Goal: Task Accomplishment & Management: Complete application form

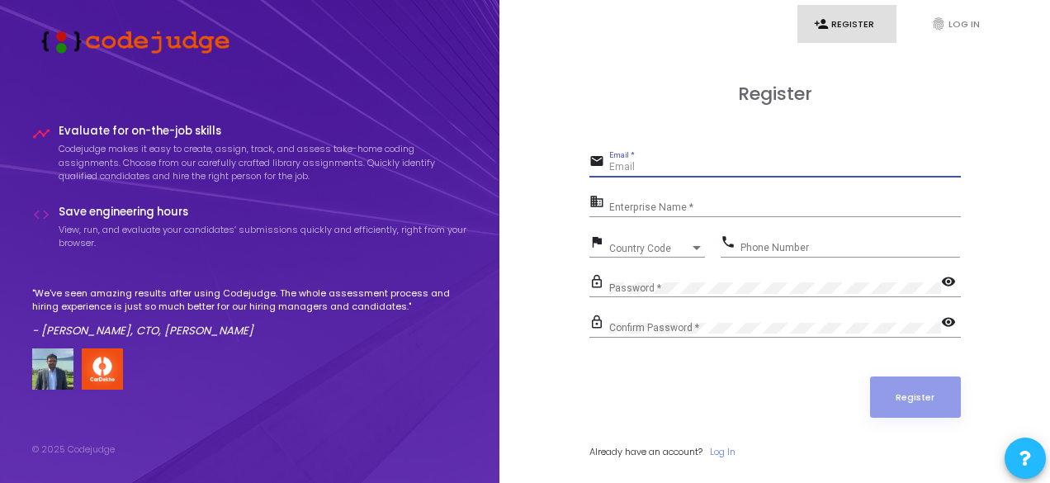
click at [673, 164] on input "Email *" at bounding box center [785, 168] width 352 height 12
type input "[EMAIL_ADDRESS][DOMAIN_NAME]"
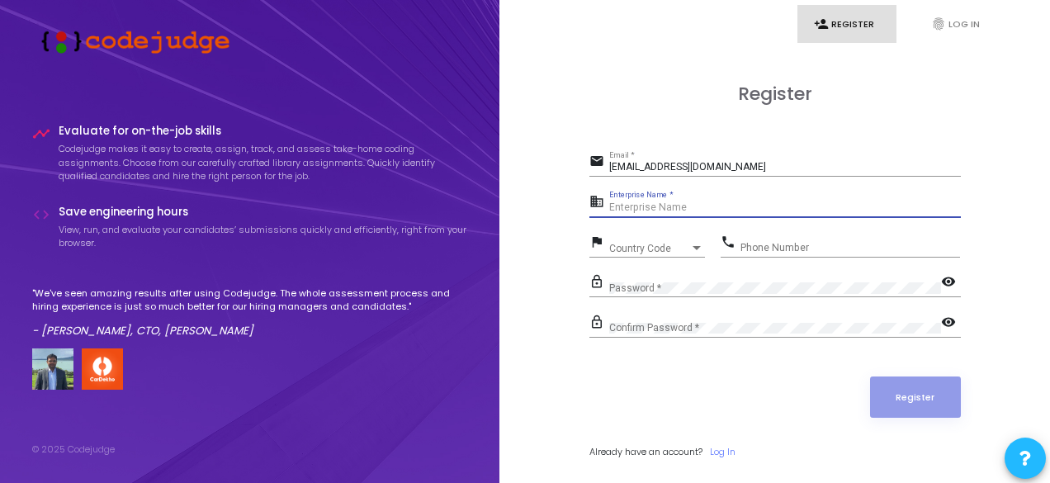
click at [641, 206] on input "Enterprise Name *" at bounding box center [785, 208] width 352 height 12
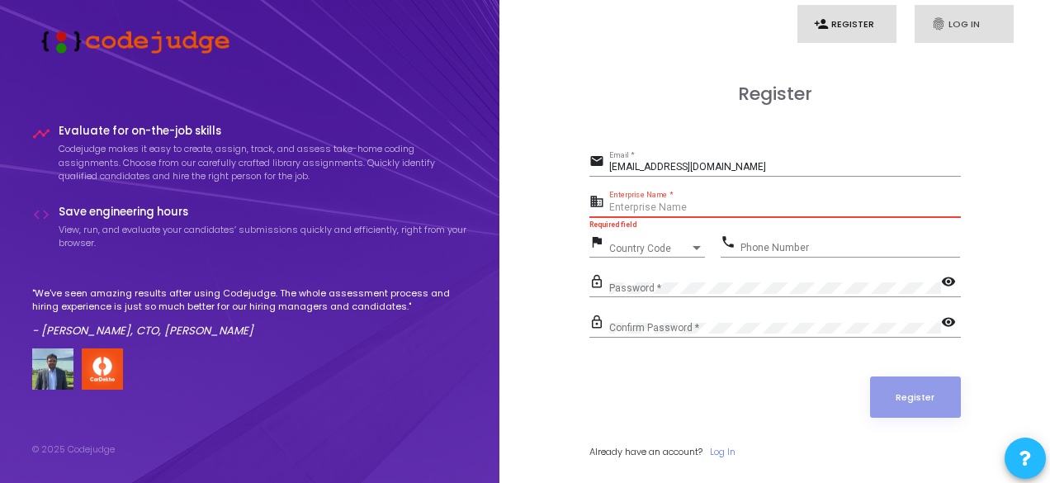
click at [955, 11] on link "fingerprint Log In" at bounding box center [964, 24] width 99 height 39
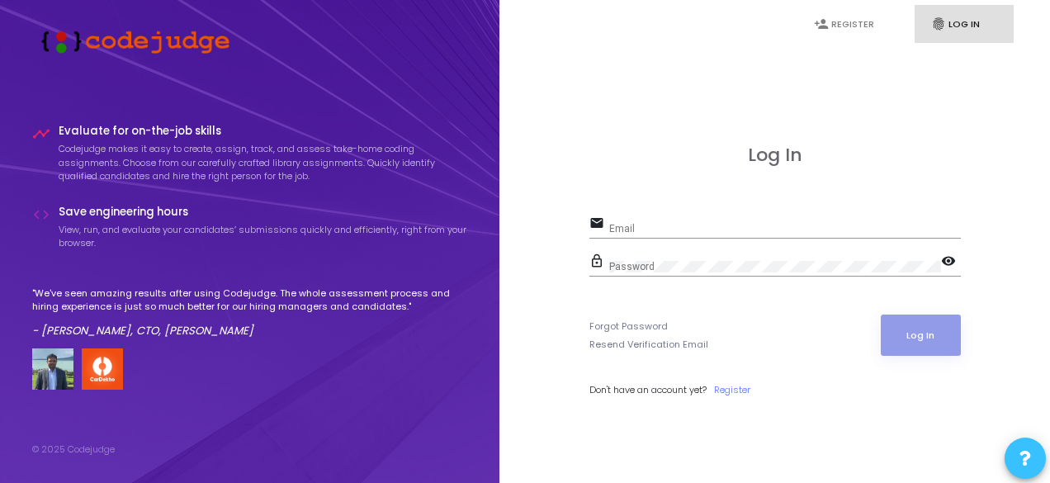
click at [1015, 440] on button at bounding box center [1025, 458] width 41 height 41
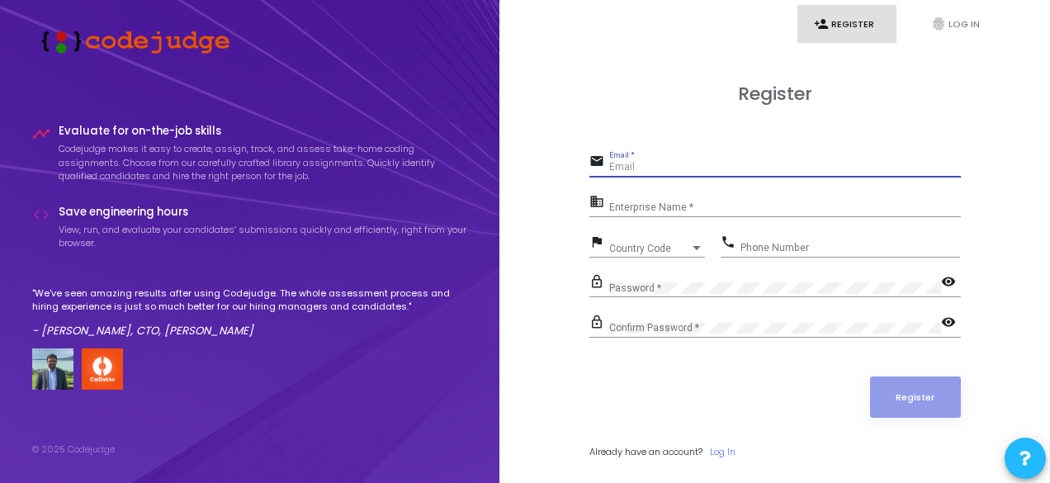
click at [659, 171] on input "Email *" at bounding box center [785, 168] width 352 height 12
type input "[EMAIL_ADDRESS][DOMAIN_NAME]"
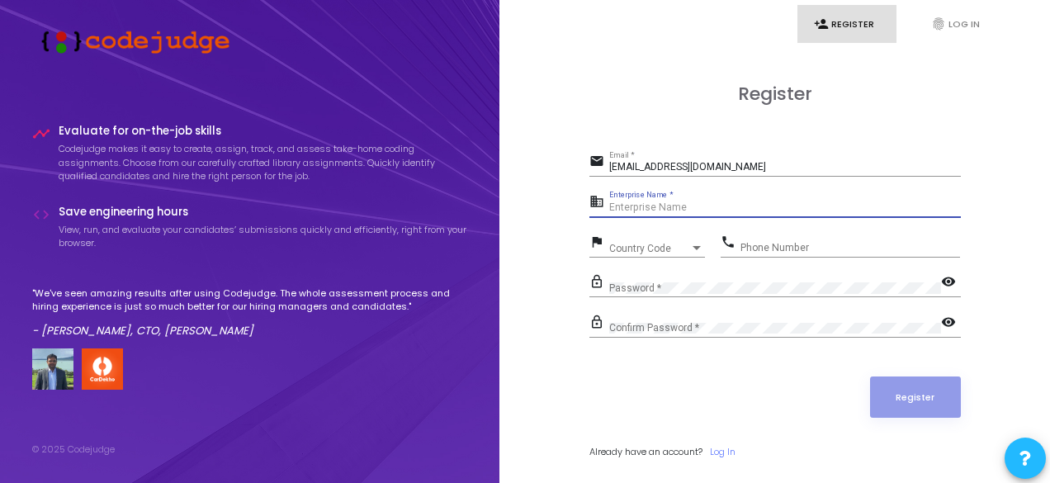
click at [736, 213] on input "Enterprise Name *" at bounding box center [785, 208] width 352 height 12
paste input "Payoneer"
type input "Payoneer"
click at [635, 251] on span "Country Code" at bounding box center [638, 248] width 59 height 11
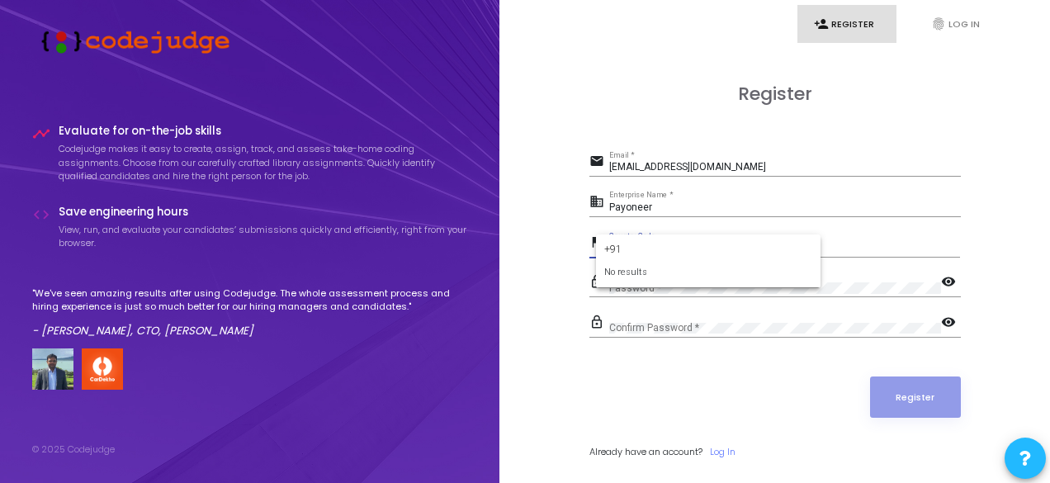
type input "+91"
click at [709, 239] on form "+91 No results" at bounding box center [708, 261] width 225 height 54
click at [622, 248] on input "+91" at bounding box center [708, 249] width 208 height 15
click at [591, 277] on div at bounding box center [525, 241] width 1050 height 483
click at [615, 254] on div "Country Code Country Code" at bounding box center [657, 245] width 96 height 26
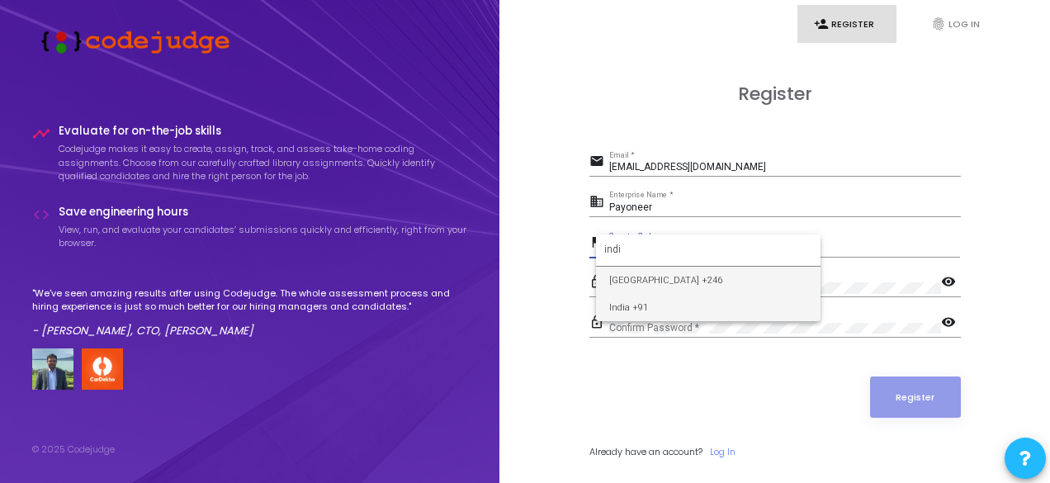
type input "indi"
click at [637, 297] on span "India +91" at bounding box center [708, 307] width 198 height 27
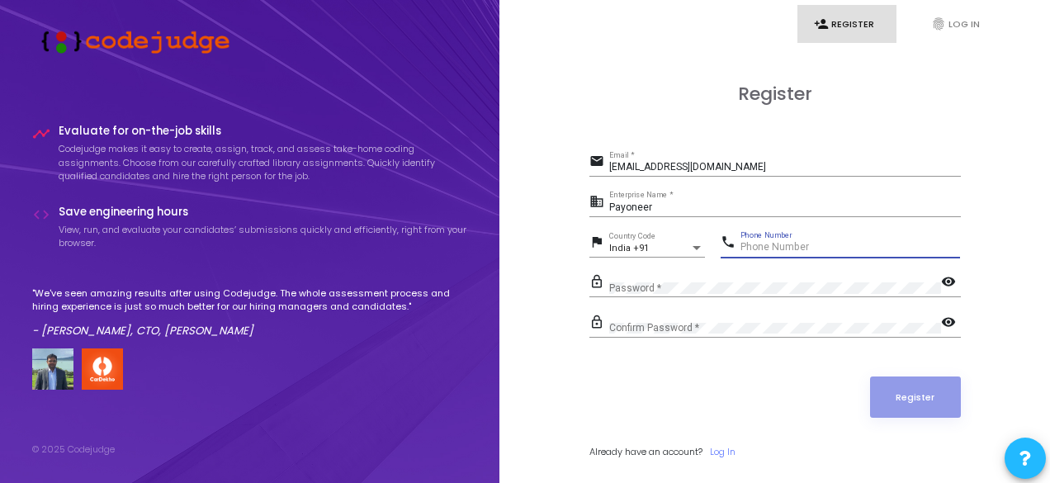
click at [790, 250] on input "Phone Number" at bounding box center [850, 248] width 220 height 12
type input "7668784547"
click at [682, 295] on div "Password *" at bounding box center [775, 285] width 332 height 26
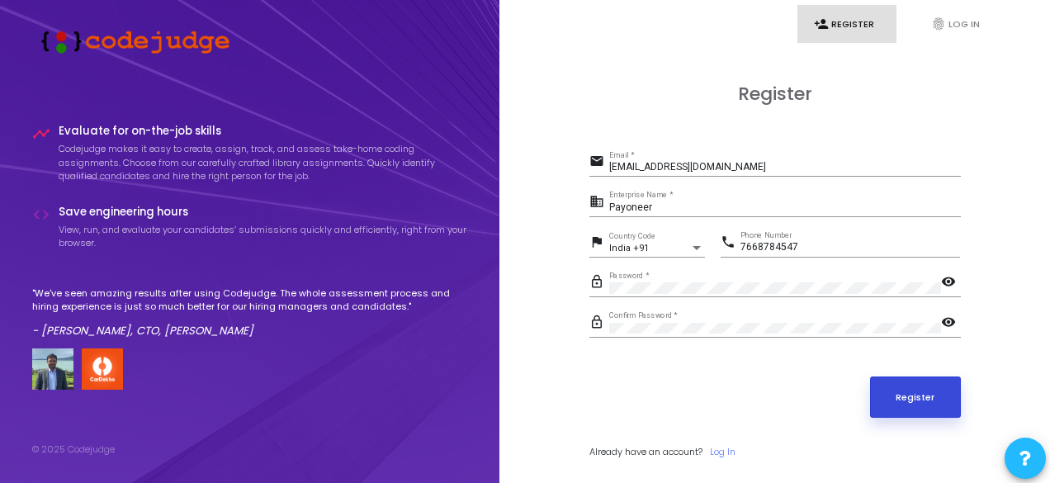
click at [898, 389] on button "Register" at bounding box center [915, 396] width 91 height 41
